Goal: Find specific page/section: Find specific page/section

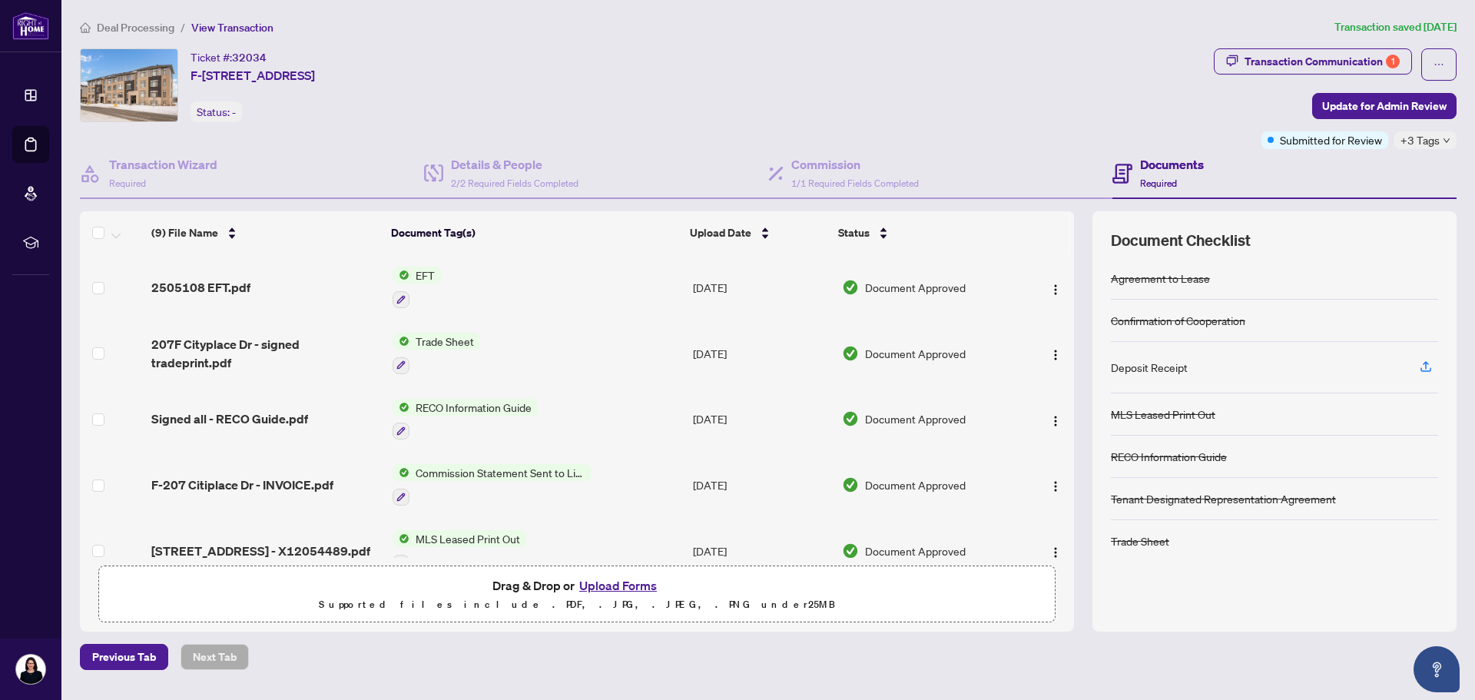
scroll to position [25, 0]
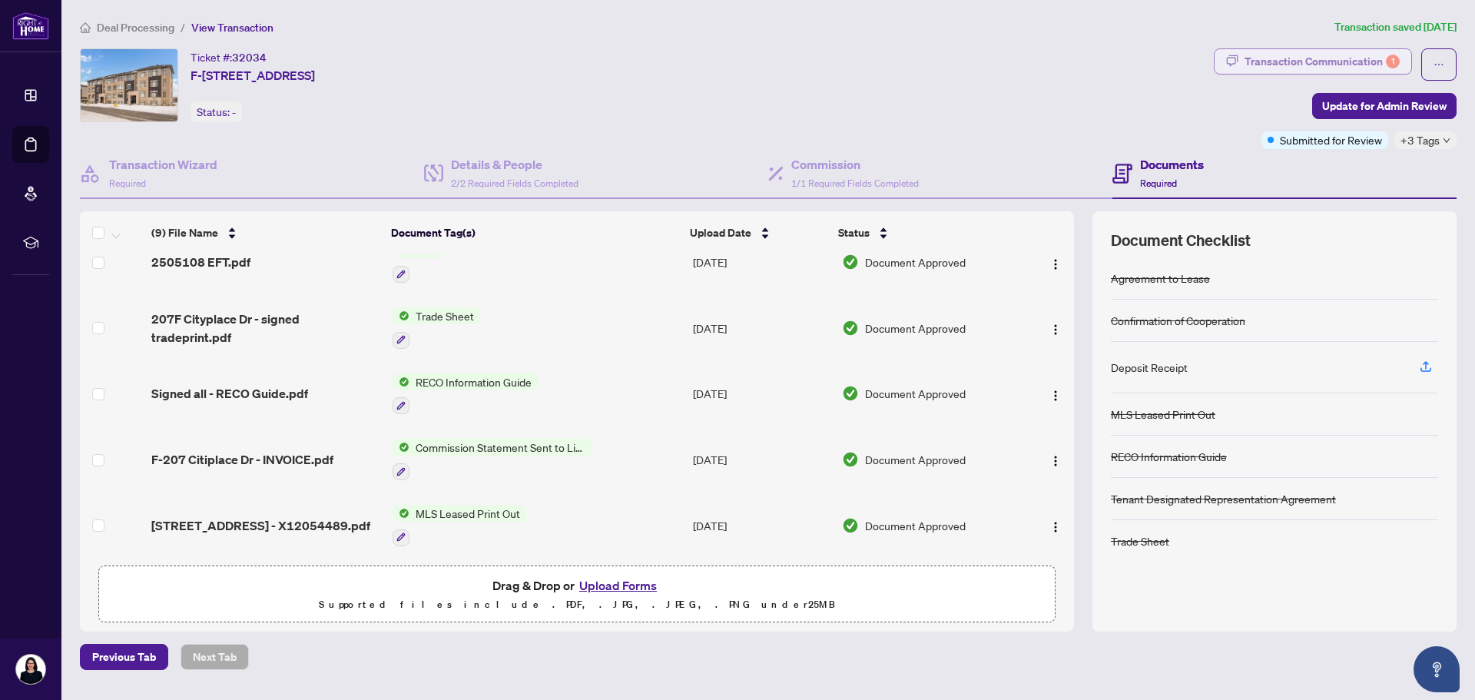
click at [1307, 58] on div "Transaction Communication 1" at bounding box center [1321, 61] width 155 height 25
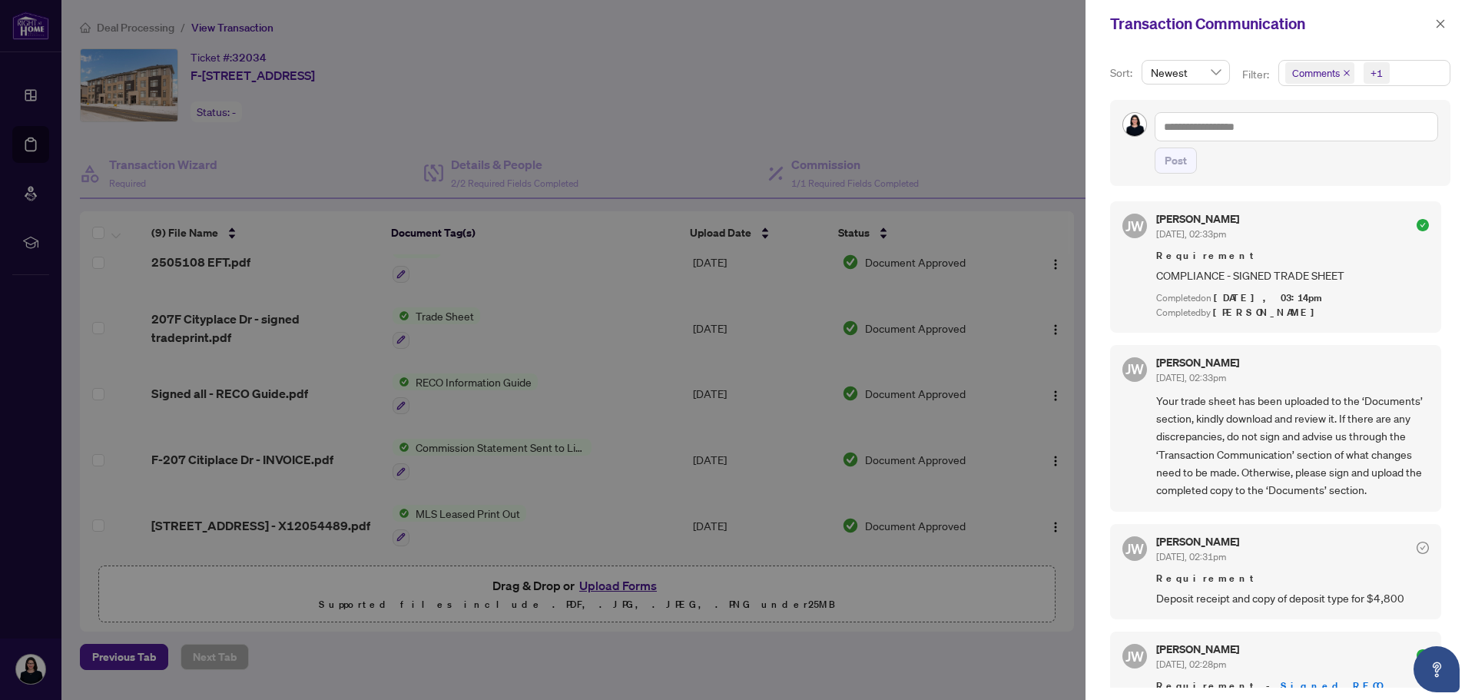
scroll to position [0, 0]
click at [1007, 144] on div at bounding box center [737, 350] width 1475 height 700
click at [610, 155] on div at bounding box center [737, 350] width 1475 height 700
click at [214, 259] on div at bounding box center [737, 350] width 1475 height 700
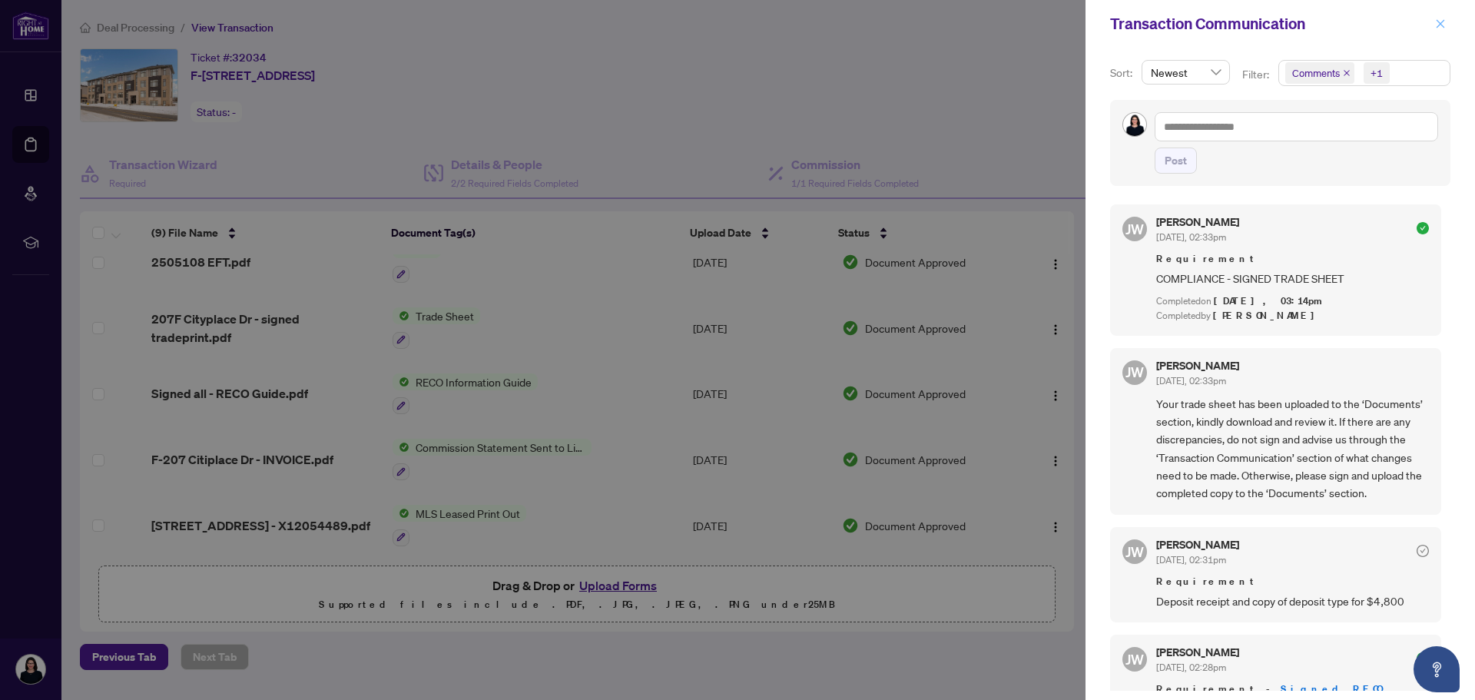
click at [1436, 22] on icon "close" at bounding box center [1440, 23] width 11 height 11
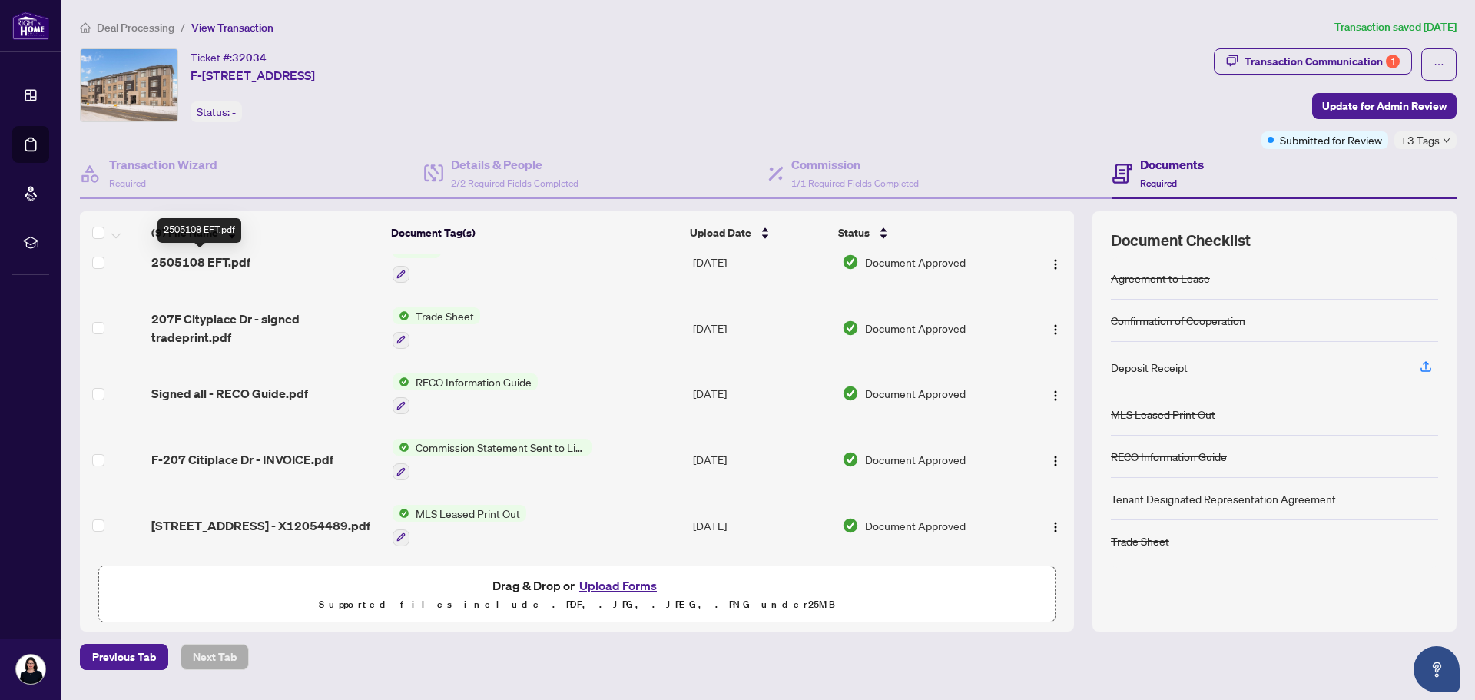
click at [171, 256] on span "2505108 EFT.pdf" at bounding box center [200, 262] width 99 height 18
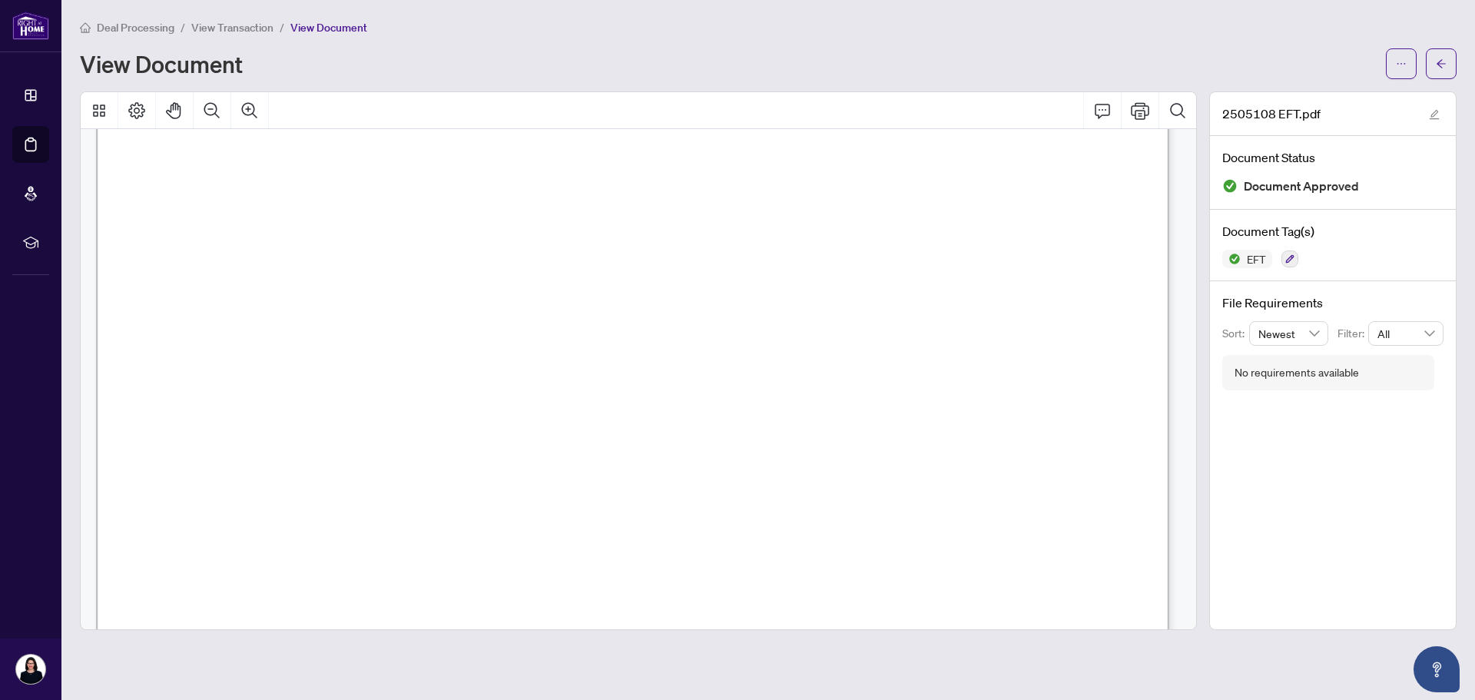
scroll to position [205, 0]
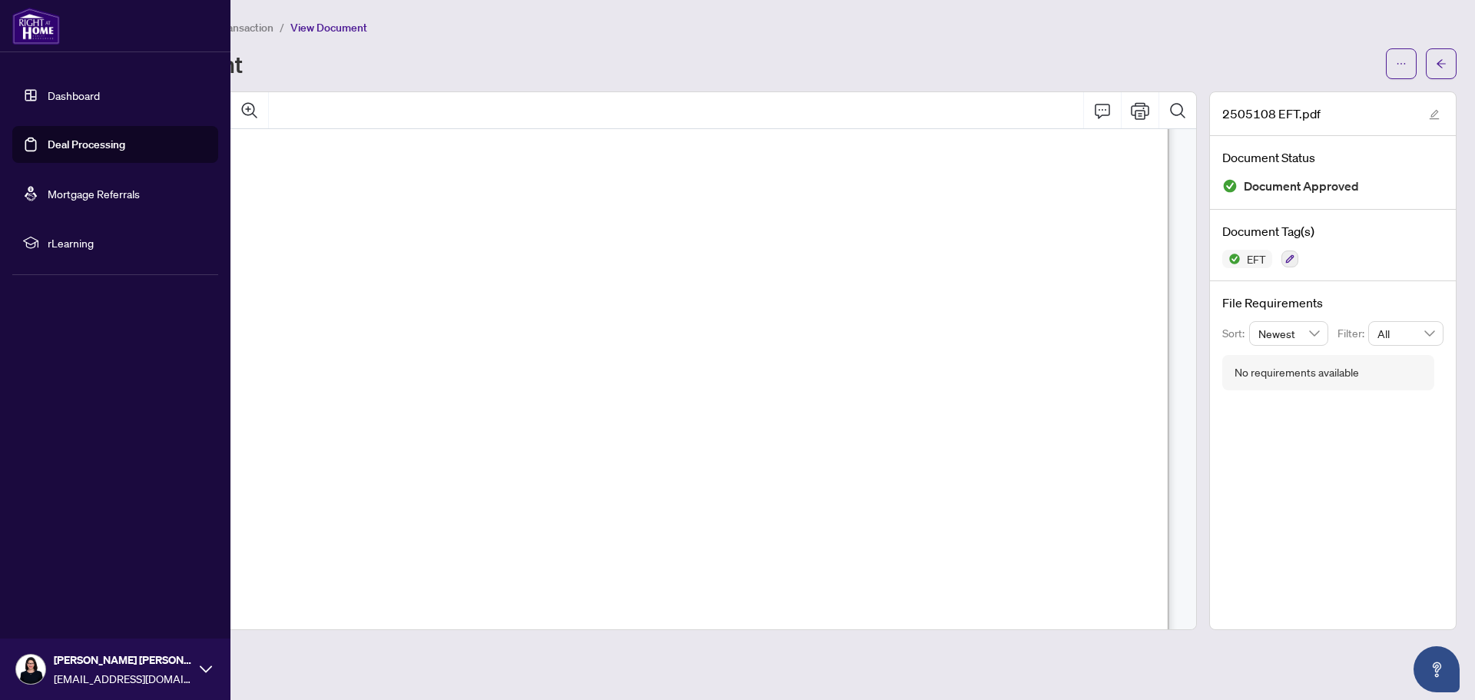
click at [80, 148] on link "Deal Processing" at bounding box center [87, 145] width 78 height 14
